Goal: Task Accomplishment & Management: Manage account settings

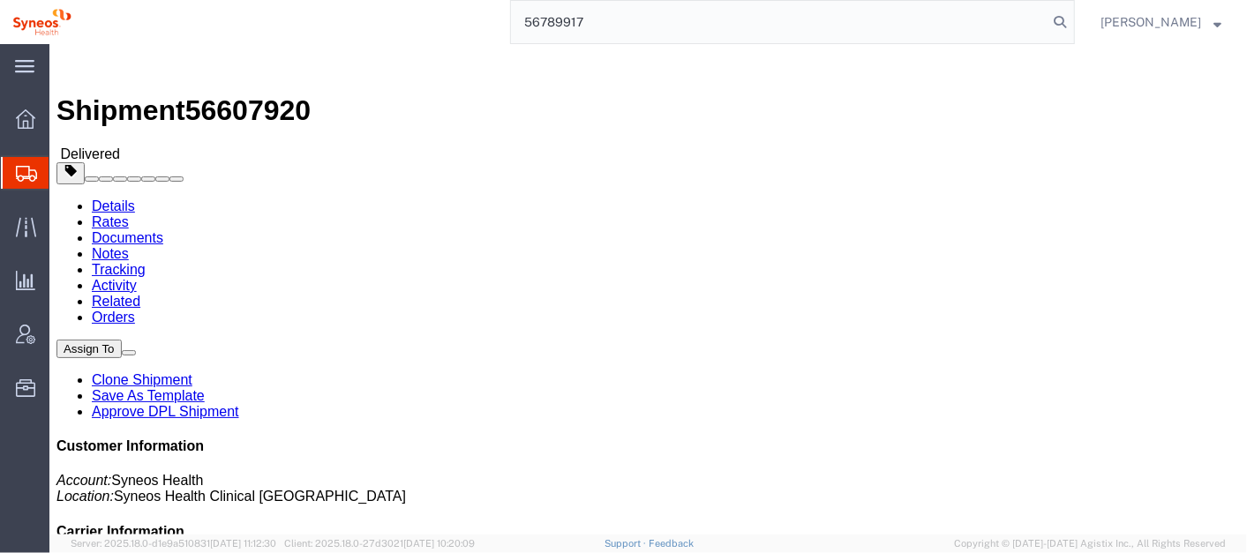
type input "56789917"
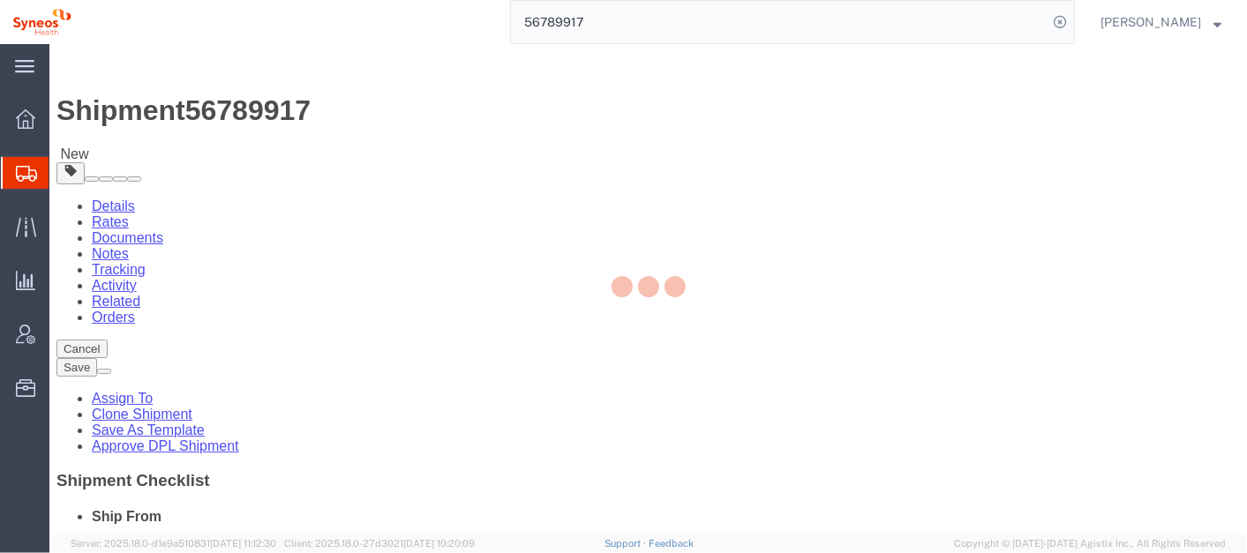
select select
select select "61570"
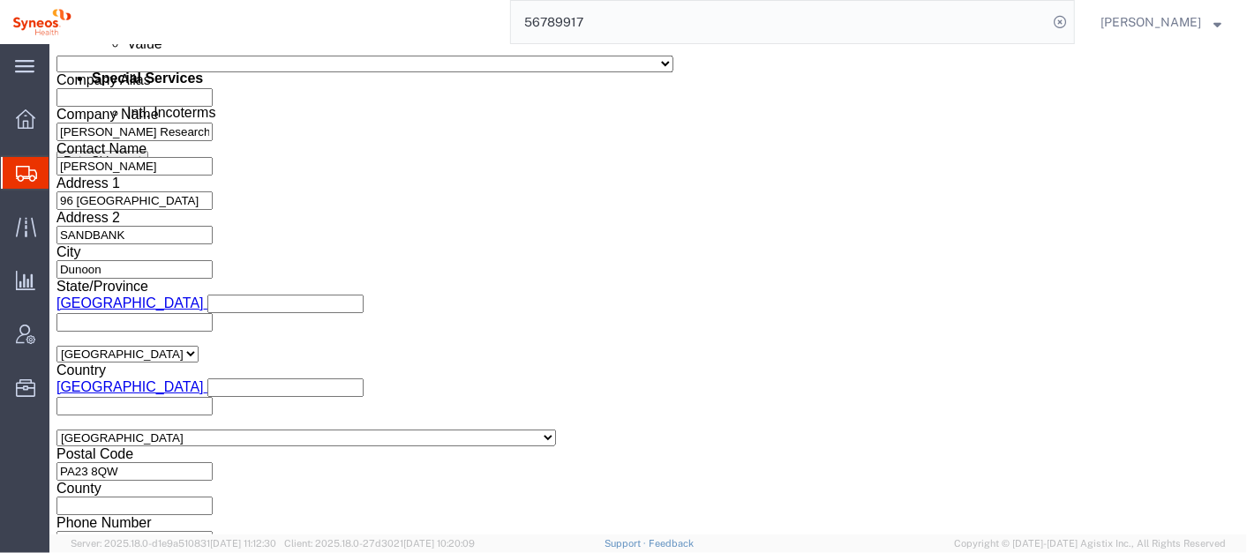
scroll to position [1178, 0]
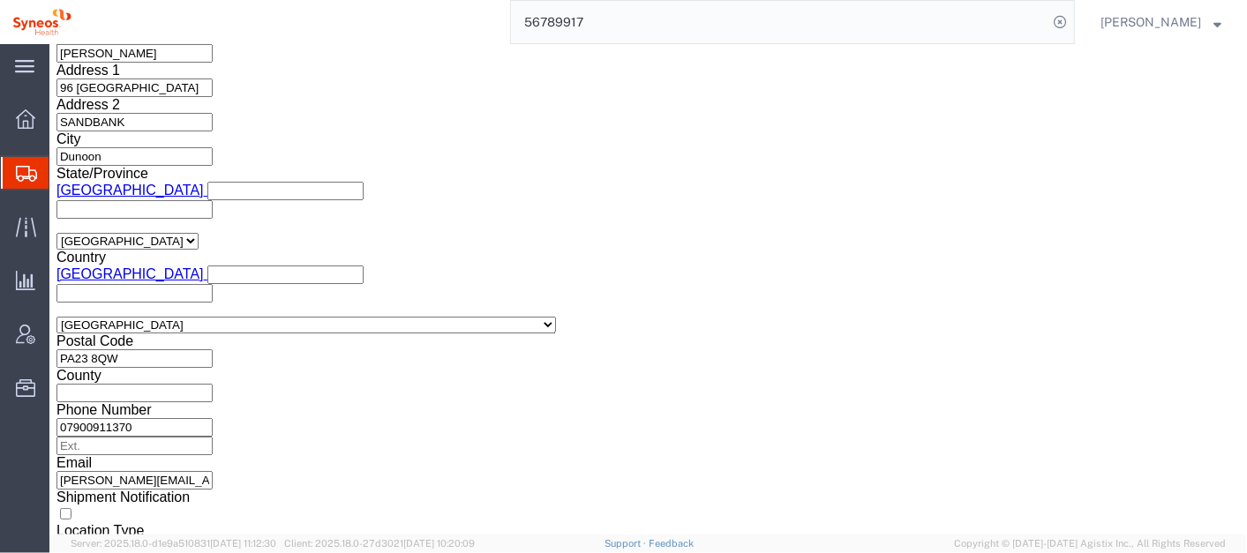
click button "Continue"
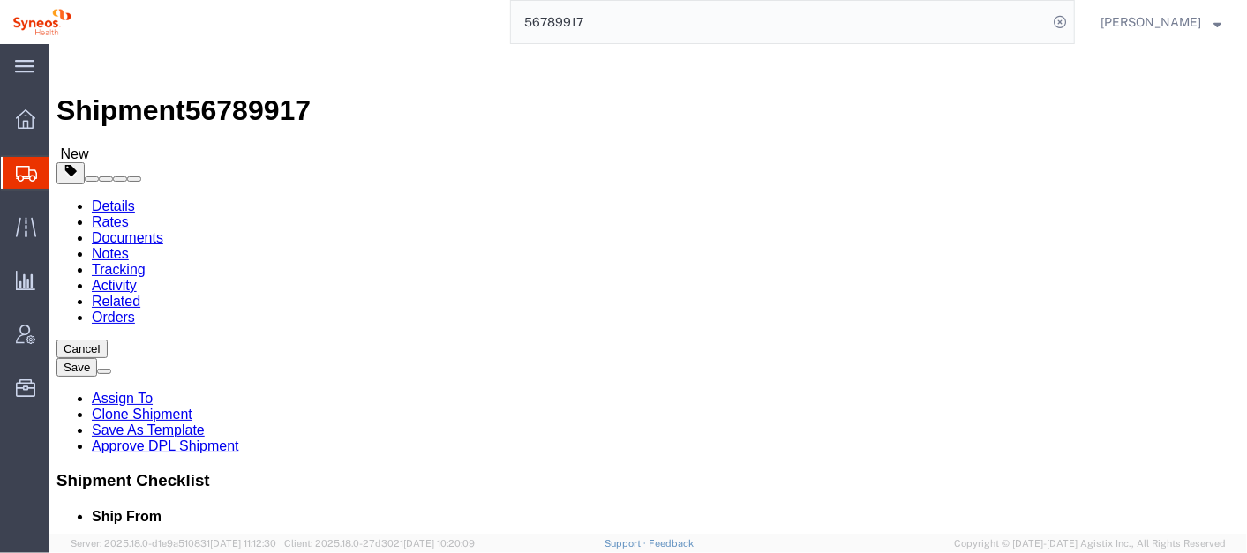
drag, startPoint x: 1195, startPoint y: 131, endPoint x: 1160, endPoint y: 86, distance: 57.9
click div "Cancel Save Assign To Clone Shipment Save As Template Approve DPL Shipment"
click button "Continue"
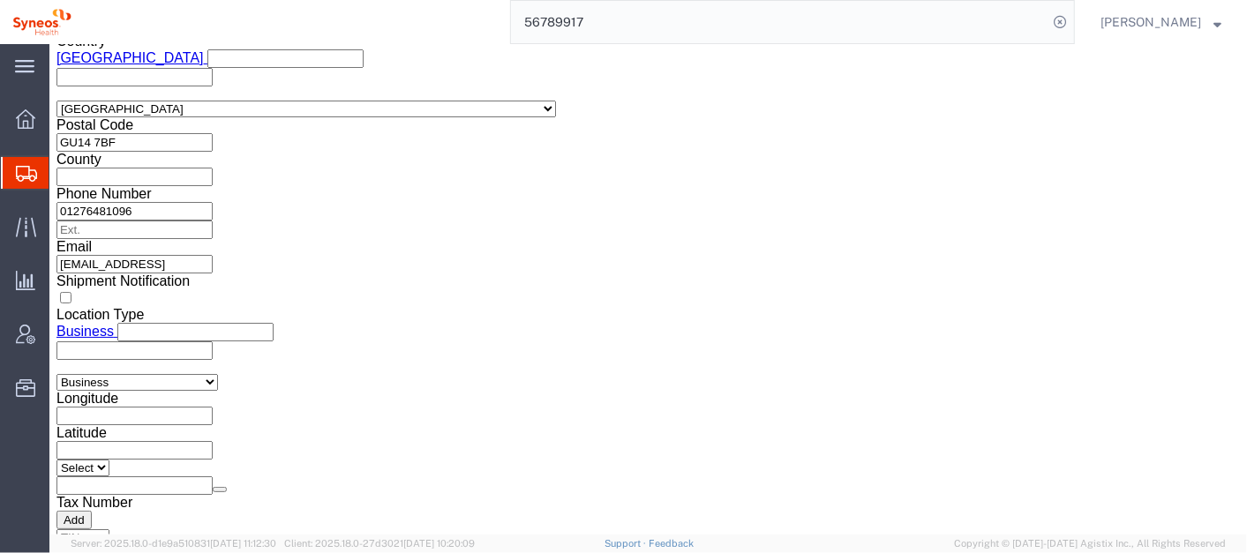
scroll to position [2639, 0]
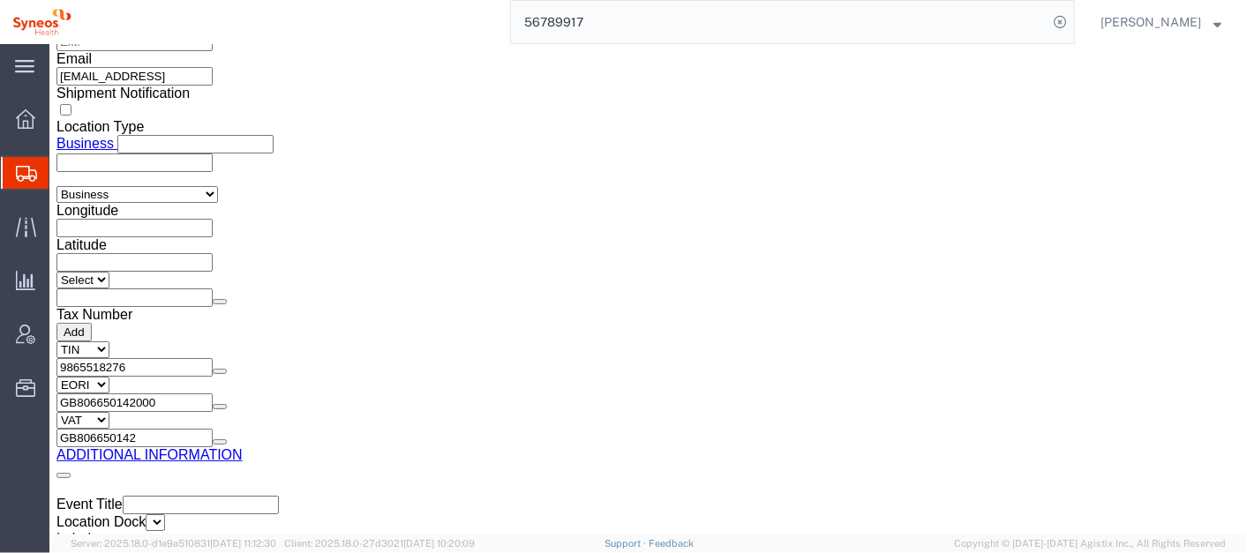
click button "Rate Shipment"
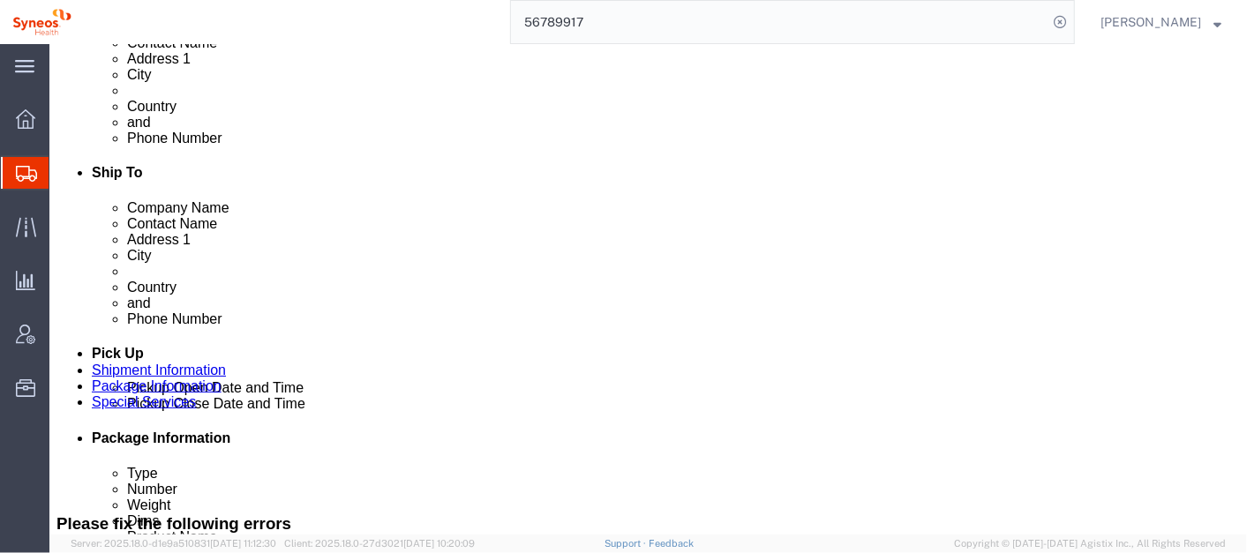
scroll to position [532, 0]
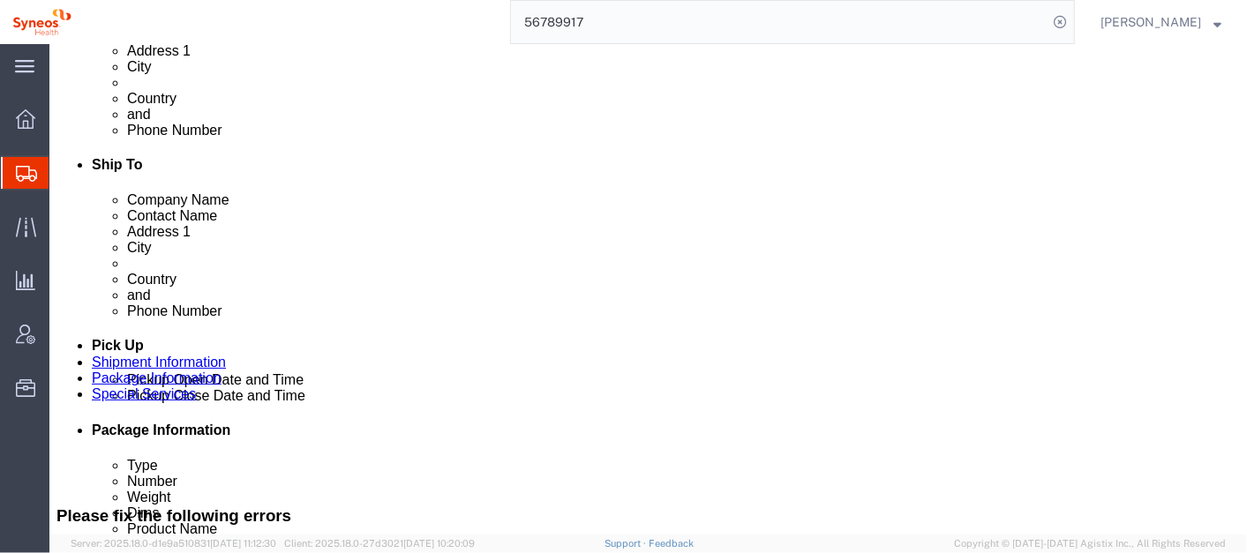
click input "Return Label Required"
checkbox input "false"
click button "Rate Shipment"
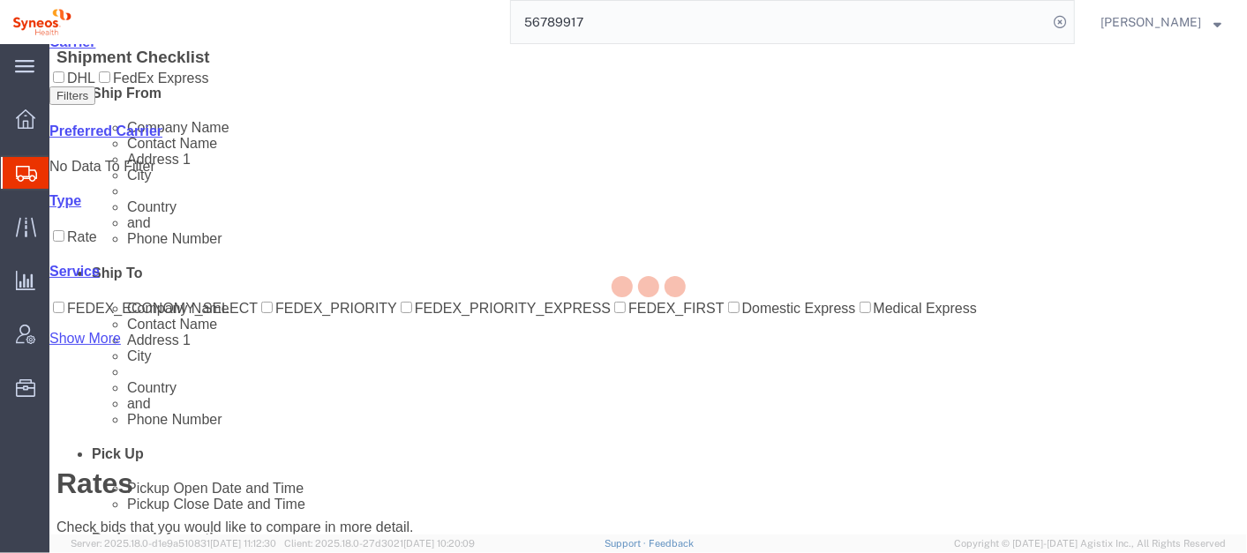
scroll to position [45, 0]
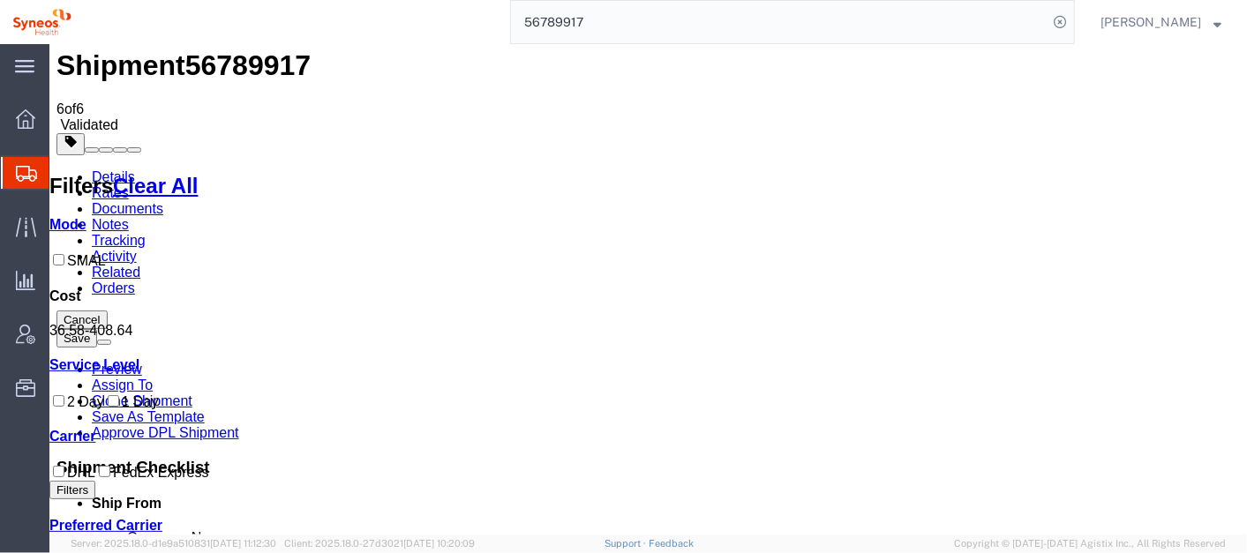
checkbox input "true"
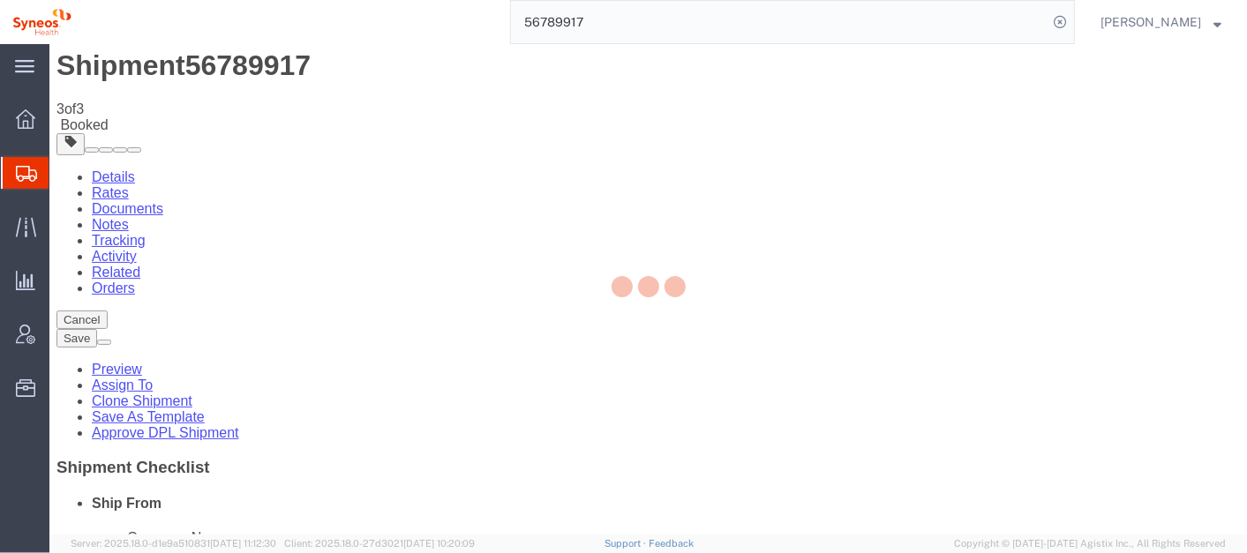
scroll to position [0, 0]
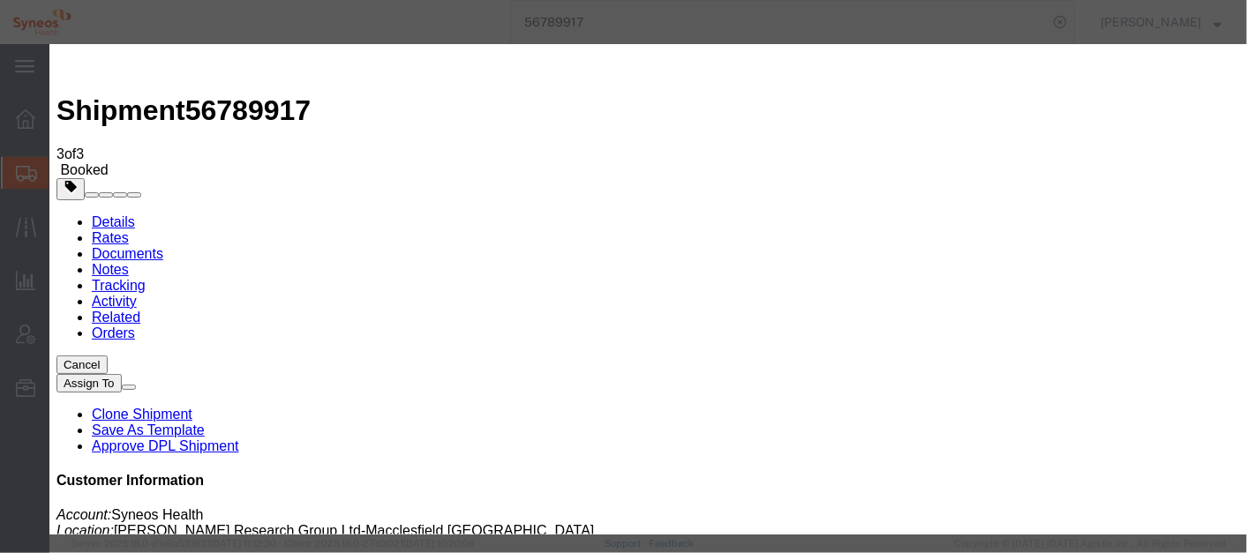
type input "[PERSON_NAME][EMAIL_ADDRESS][PERSON_NAME][DOMAIN_NAME]"
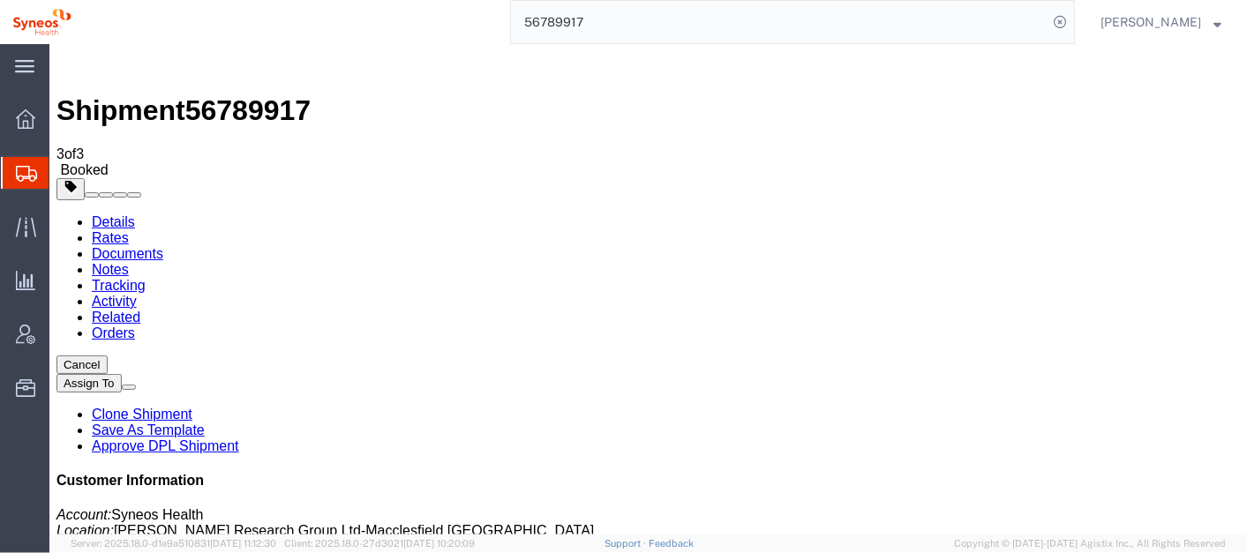
click at [97, 214] on link "Details" at bounding box center [112, 221] width 43 height 15
click link "Schedule pickup request"
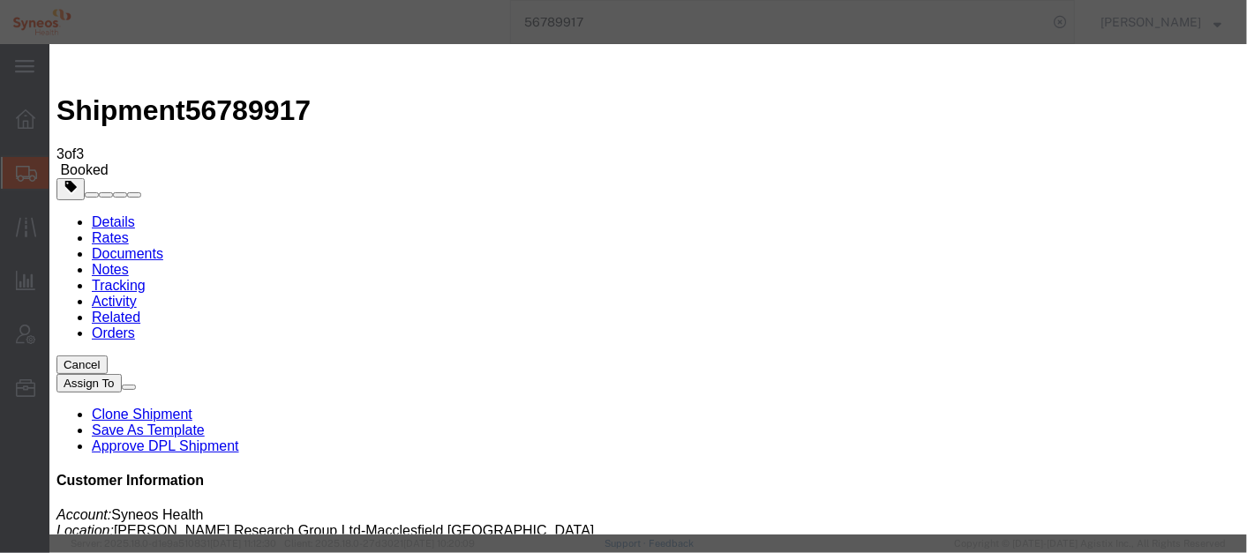
click button "Close"
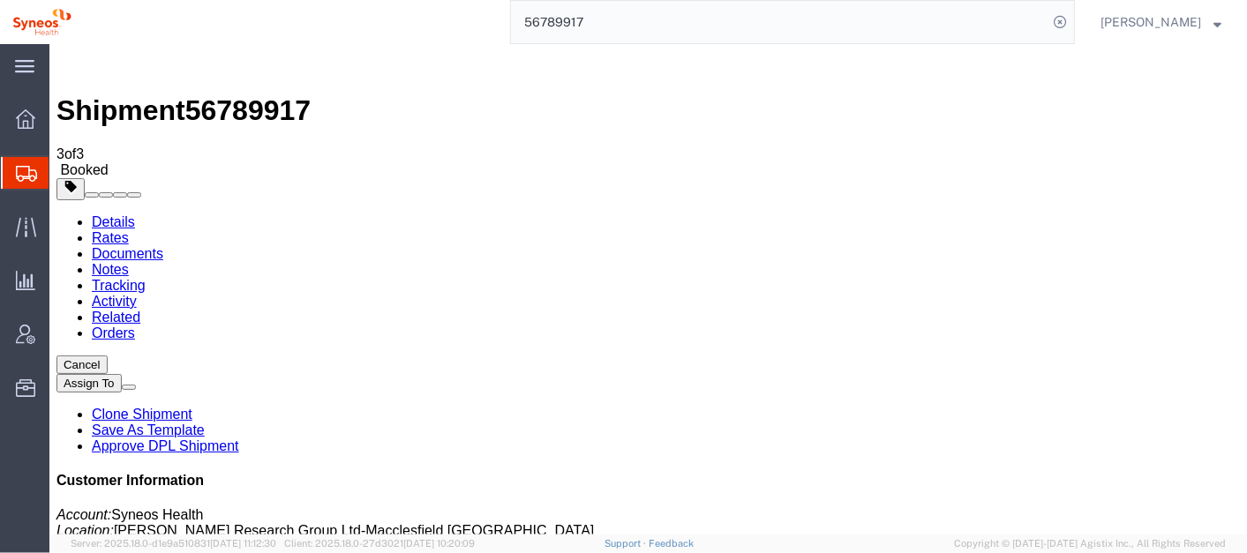
click b "393093053658"
copy b "393093053658"
click at [646, 27] on input "56789917" at bounding box center [779, 22] width 537 height 42
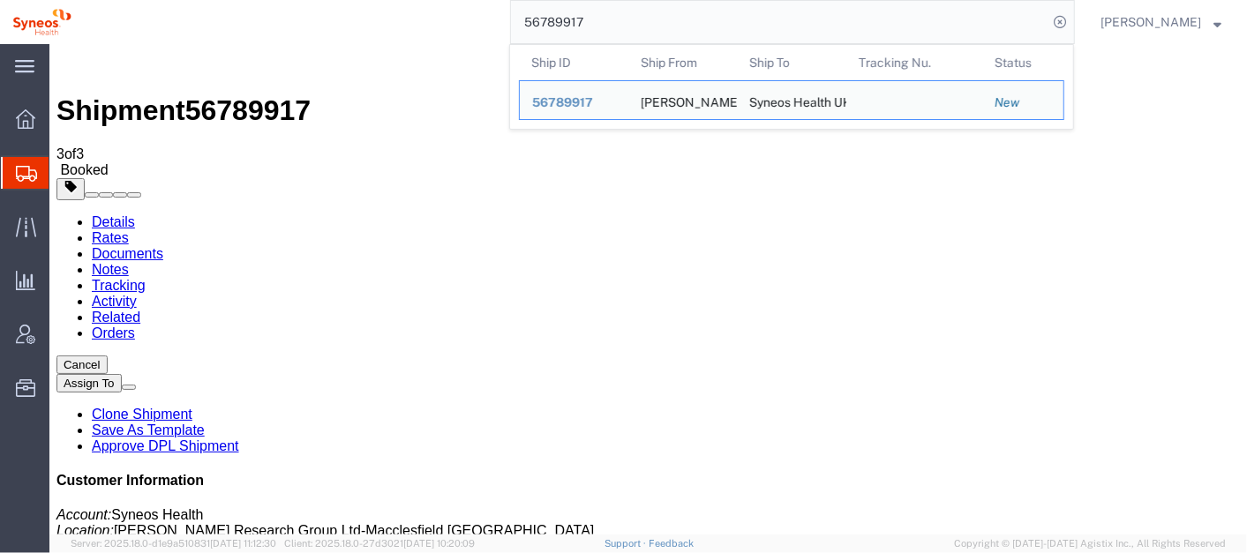
click at [647, 27] on input "56789917" at bounding box center [779, 22] width 537 height 42
paste input "862"
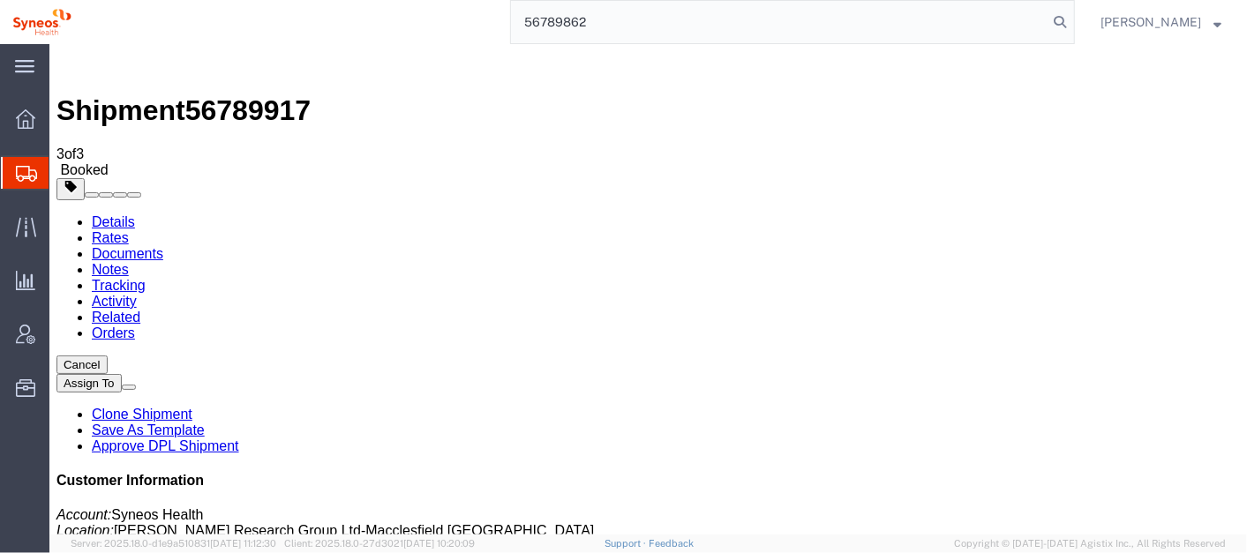
type input "56789862"
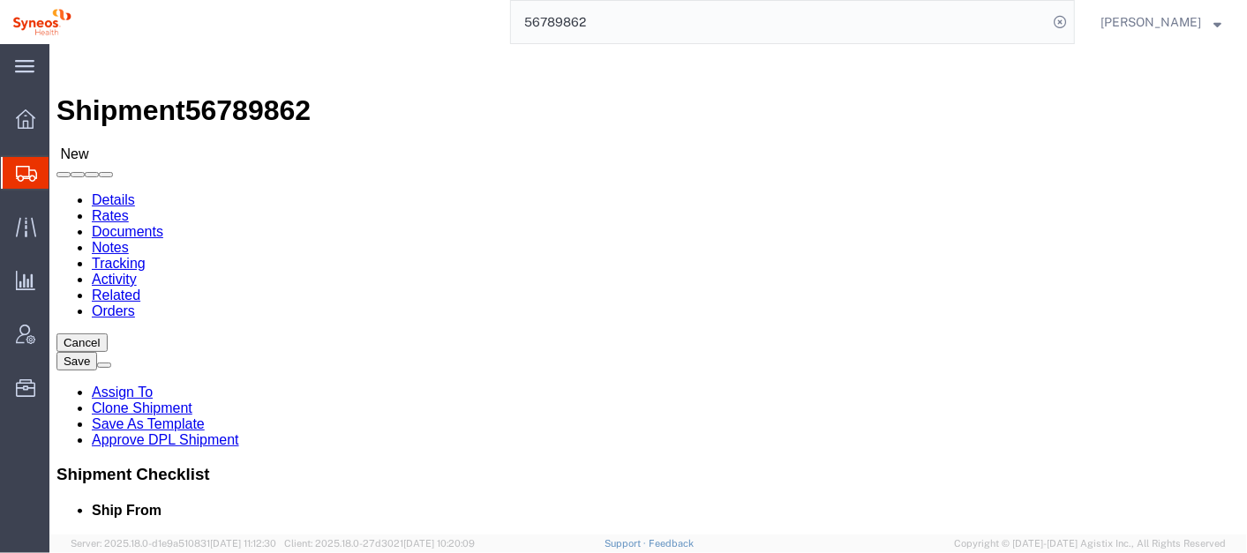
select select "61570"
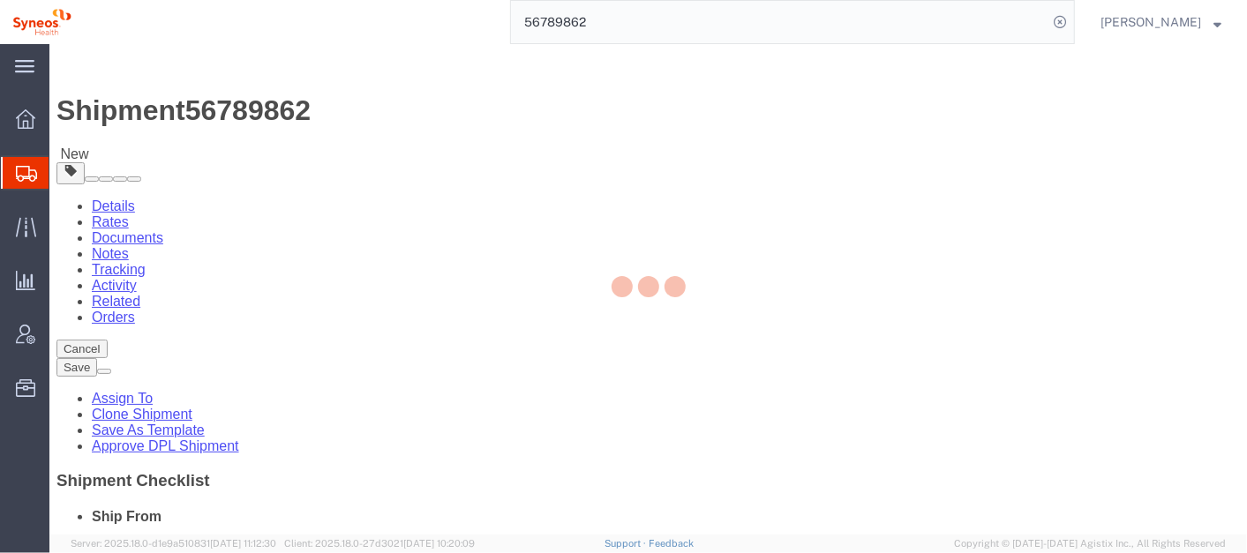
click at [1100, 111] on div at bounding box center [647, 289] width 1197 height 491
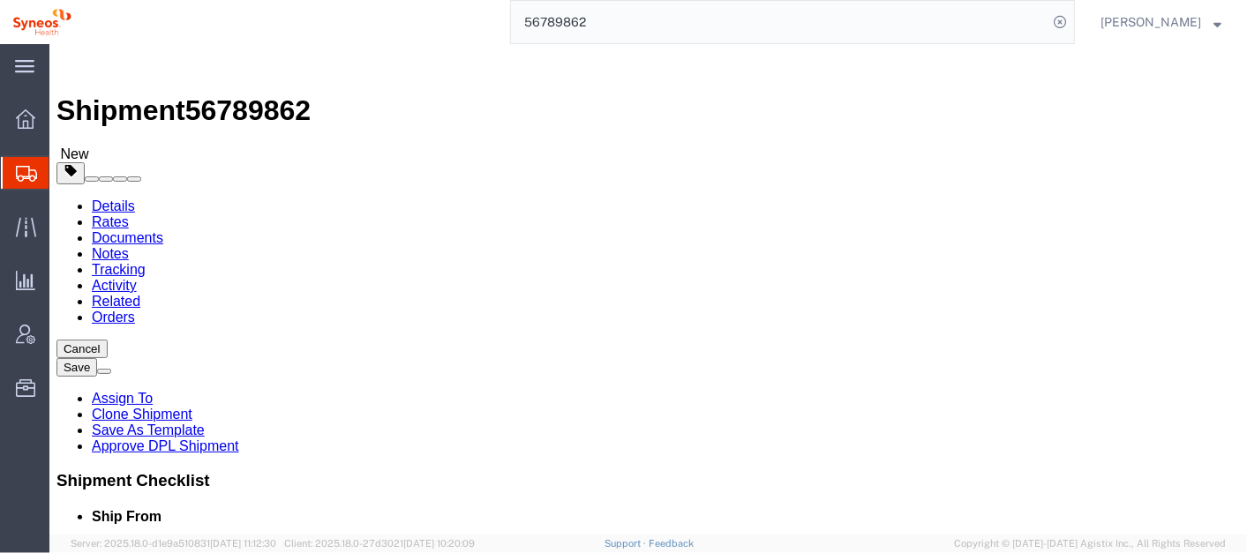
click button "Cancel"
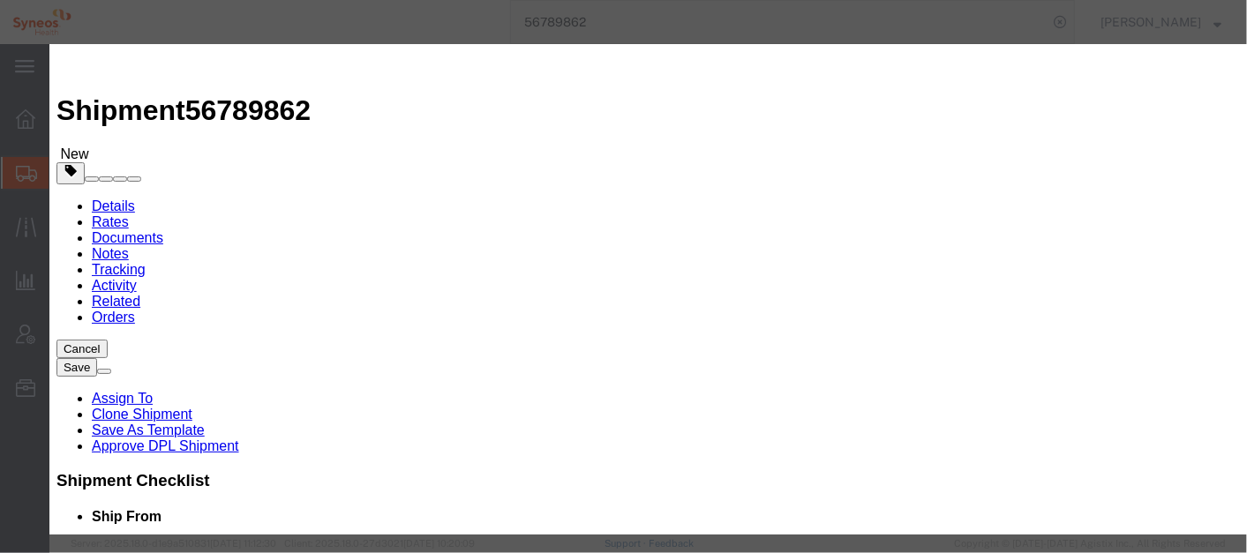
click button "Yes"
